Goal: Book appointment/travel/reservation

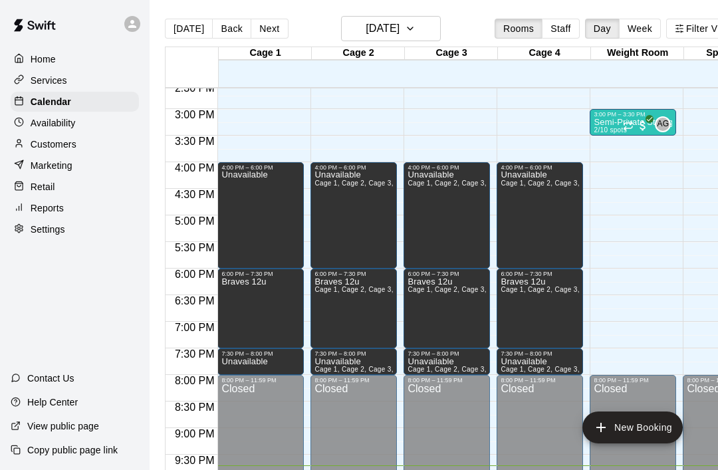
scroll to position [780, -1]
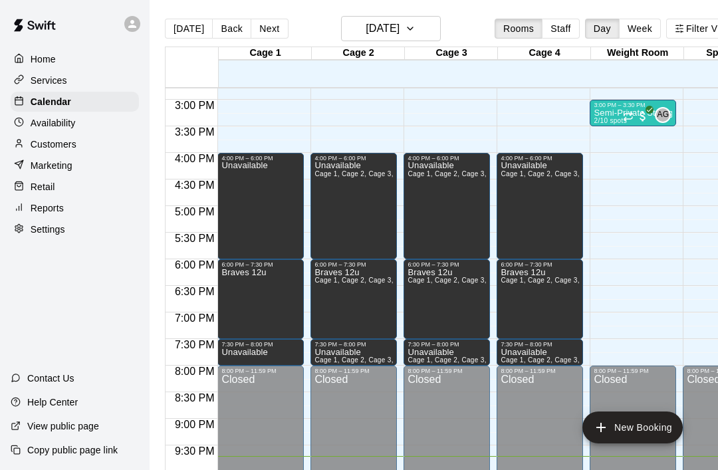
click at [267, 31] on button "Next" at bounding box center [269, 29] width 37 height 20
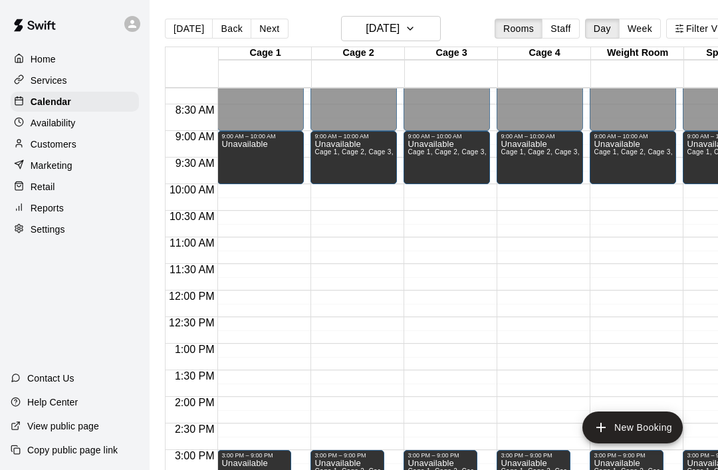
scroll to position [435, 0]
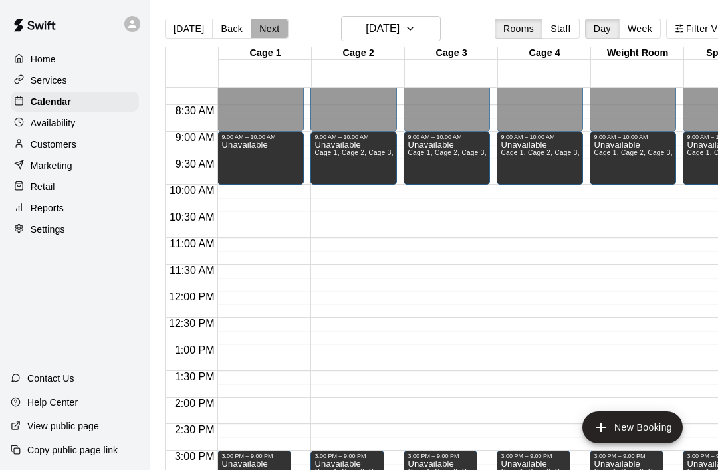
click at [268, 31] on button "Next" at bounding box center [269, 29] width 37 height 20
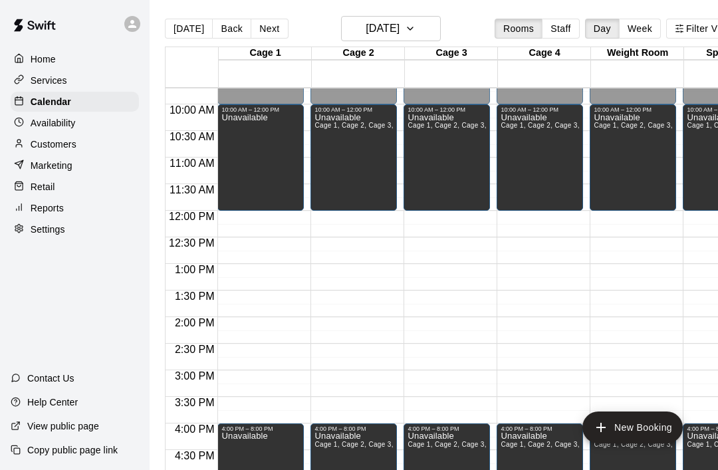
scroll to position [515, 0]
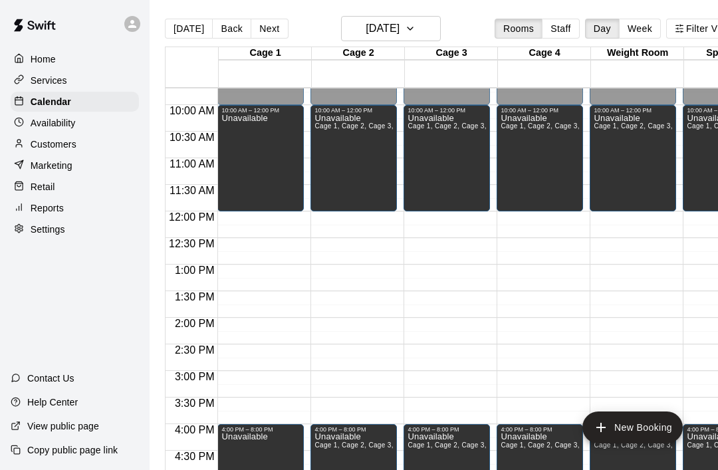
click at [667, 426] on button "New Booking" at bounding box center [632, 427] width 100 height 32
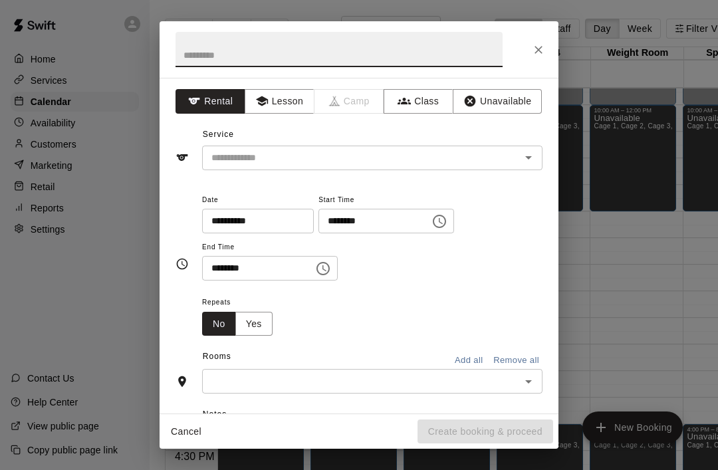
click at [520, 101] on button "Unavailable" at bounding box center [497, 101] width 89 height 25
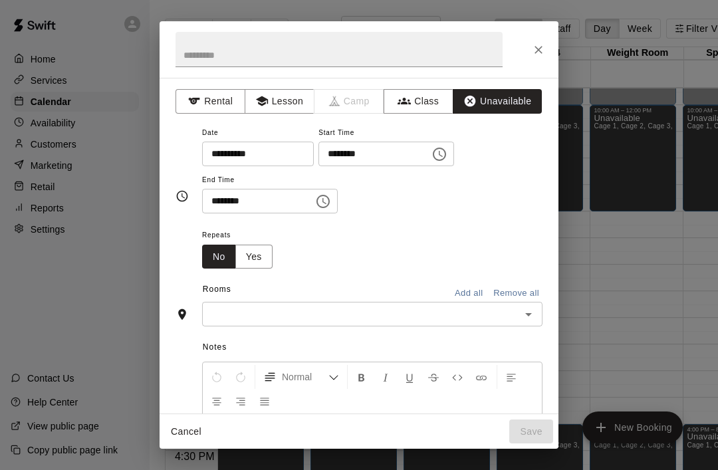
click at [431, 146] on icon "Choose time, selected time is 9:00 PM" at bounding box center [439, 154] width 16 height 16
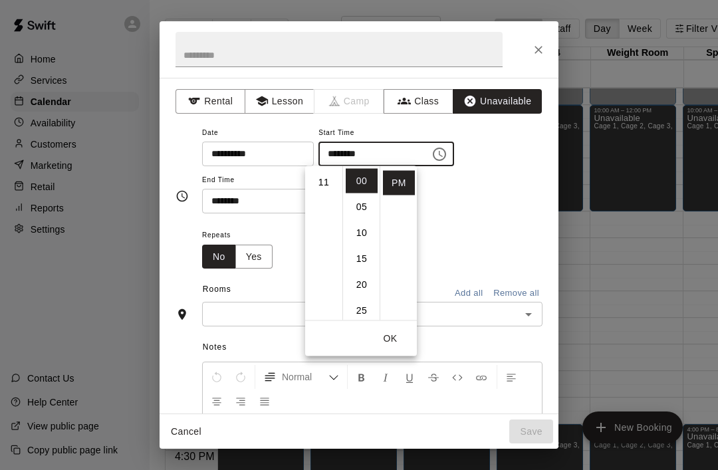
scroll to position [283, 0]
click at [403, 185] on li "PM" at bounding box center [399, 183] width 32 height 25
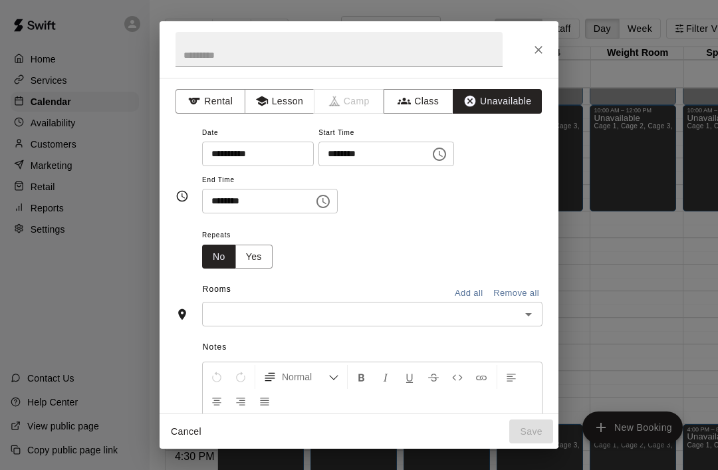
scroll to position [0, 0]
click at [328, 148] on input "********" at bounding box center [369, 154] width 102 height 25
click at [431, 154] on icon "Choose time, selected time is 9:00 PM" at bounding box center [439, 154] width 16 height 16
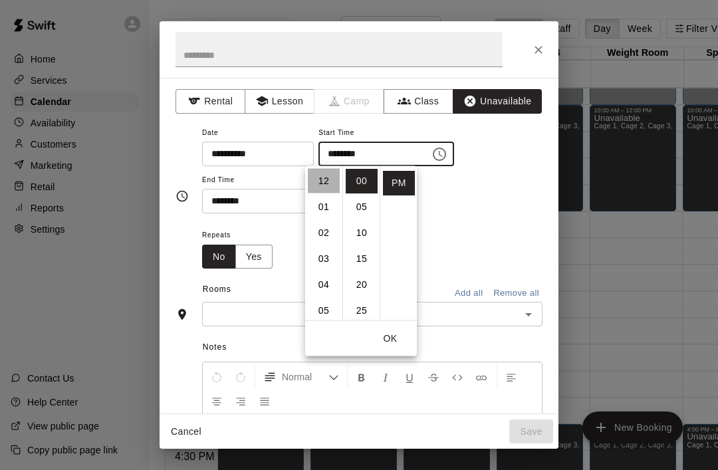
click at [325, 174] on li "12" at bounding box center [324, 181] width 32 height 25
type input "********"
click at [396, 336] on button "OK" at bounding box center [390, 338] width 43 height 25
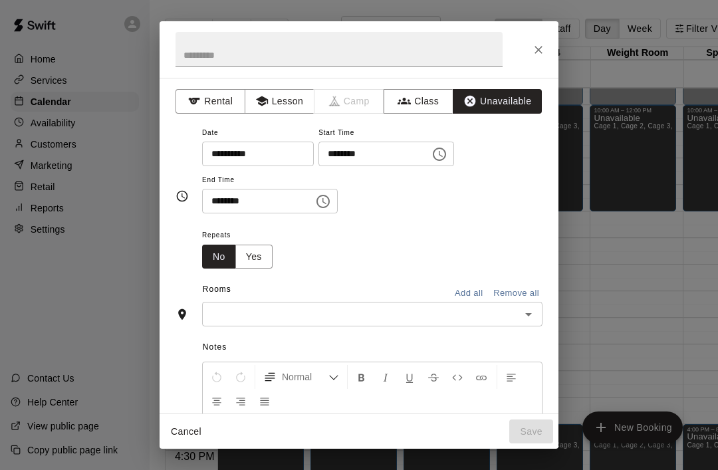
click at [315, 203] on icon "Choose time, selected time is 9:30 PM" at bounding box center [323, 201] width 16 height 16
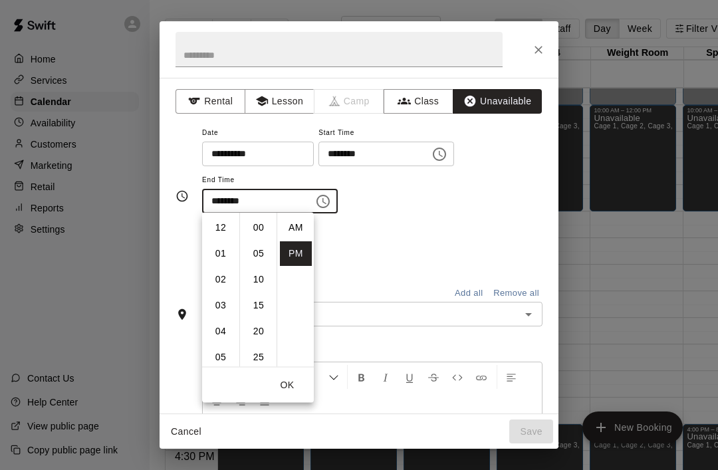
scroll to position [24, 0]
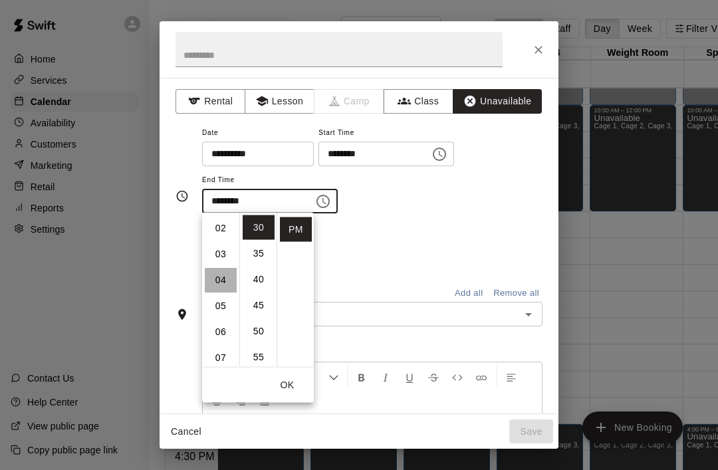
click at [221, 281] on li "04" at bounding box center [221, 280] width 32 height 25
click at [258, 225] on li "00" at bounding box center [259, 227] width 32 height 25
type input "********"
click at [294, 385] on button "OK" at bounding box center [287, 385] width 43 height 25
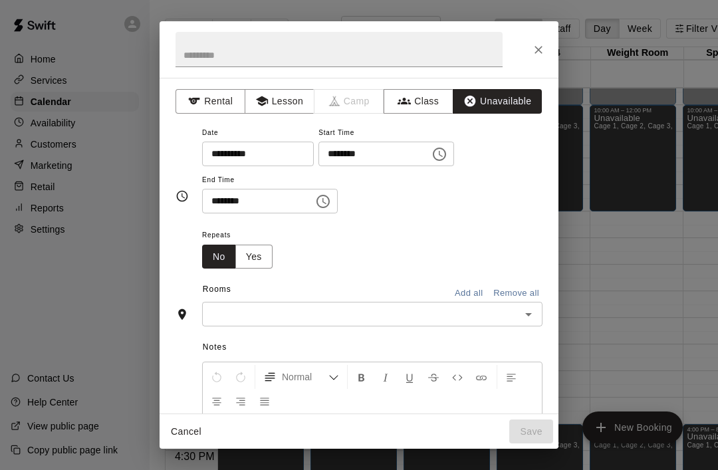
click at [354, 312] on input "text" at bounding box center [361, 314] width 310 height 17
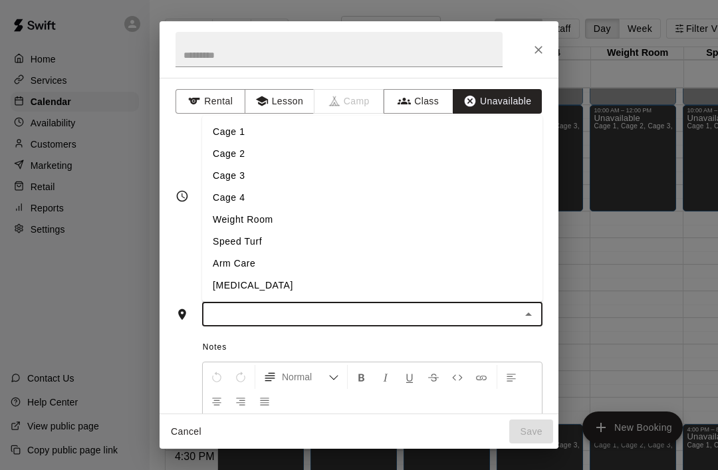
scroll to position [0, 2]
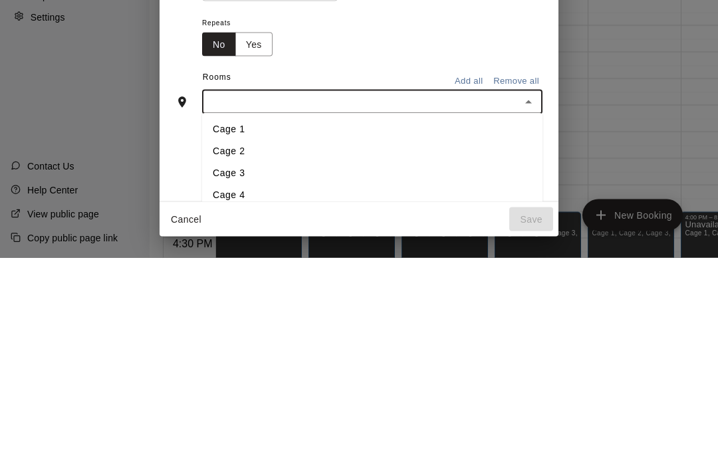
click at [478, 283] on button "Add all" at bounding box center [468, 293] width 43 height 21
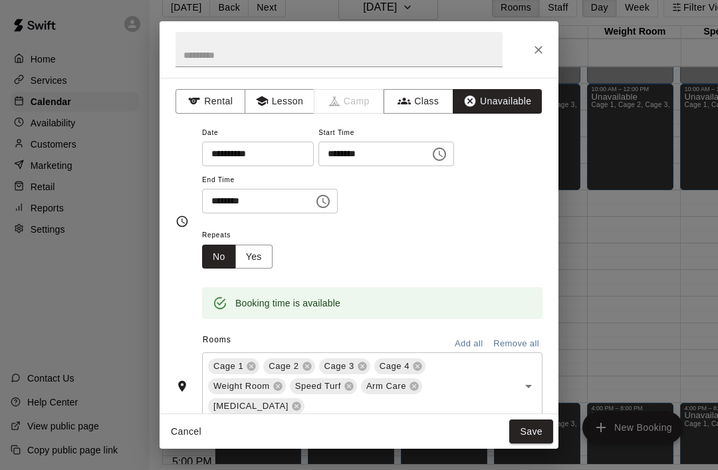
click at [544, 430] on button "Save" at bounding box center [531, 431] width 44 height 25
